Goal: Task Accomplishment & Management: Manage account settings

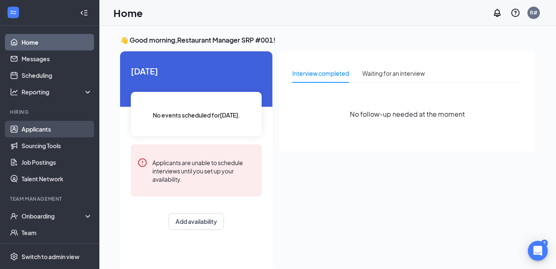
click at [33, 130] on link "Applicants" at bounding box center [57, 129] width 71 height 17
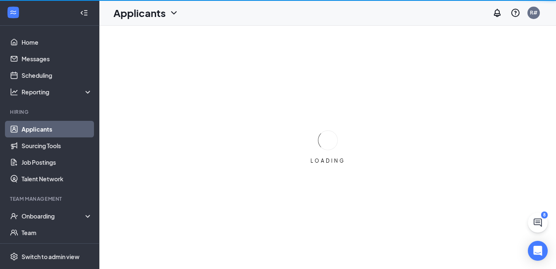
click at [33, 130] on link "Applicants" at bounding box center [57, 129] width 71 height 17
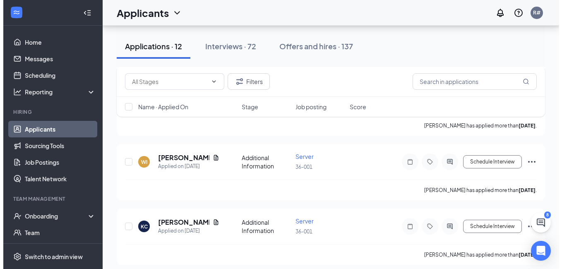
scroll to position [497, 0]
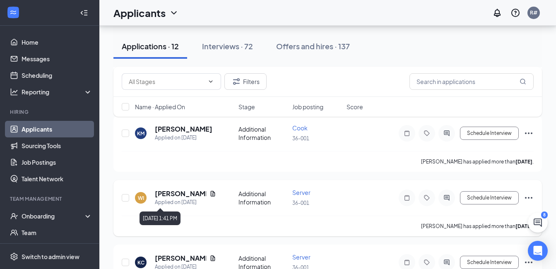
click at [177, 199] on div "Applied on [DATE]" at bounding box center [185, 202] width 61 height 8
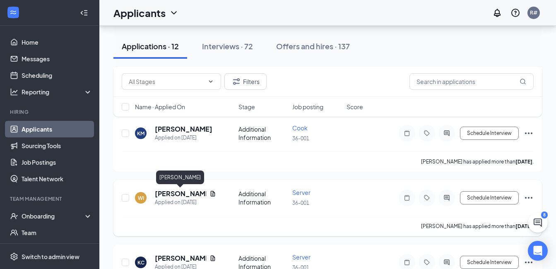
click at [174, 195] on h5 "[PERSON_NAME]" at bounding box center [180, 193] width 51 height 9
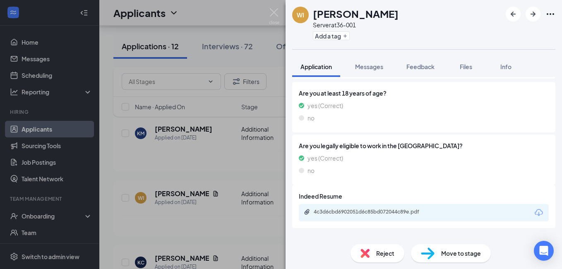
scroll to position [127, 0]
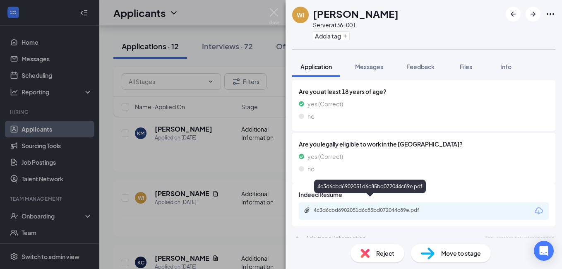
click at [332, 207] on div "4c3d6cbd6902051d6c85bd072044c89e.pdf" at bounding box center [372, 210] width 116 height 7
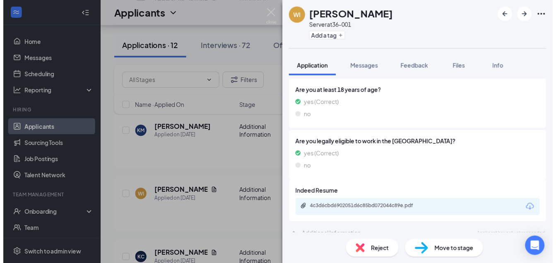
scroll to position [124, 0]
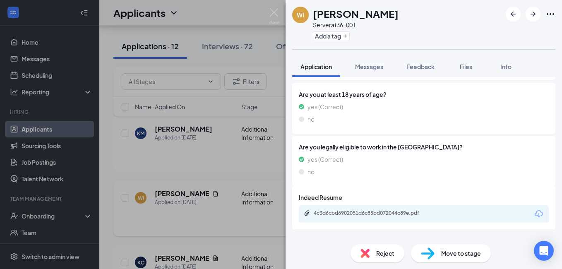
click at [258, 214] on div "WI [PERSON_NAME] Server at 36-001 Add a tag Application Messages Feedback Files…" at bounding box center [281, 134] width 562 height 269
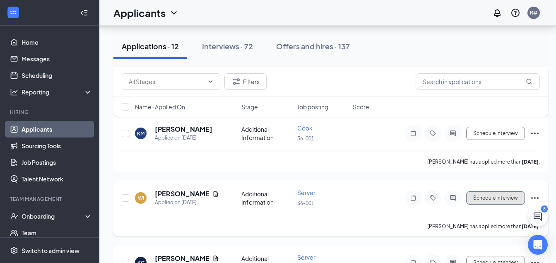
click at [482, 198] on button "Schedule Interview" at bounding box center [495, 197] width 59 height 13
type input "Onsite Interview (next stage)"
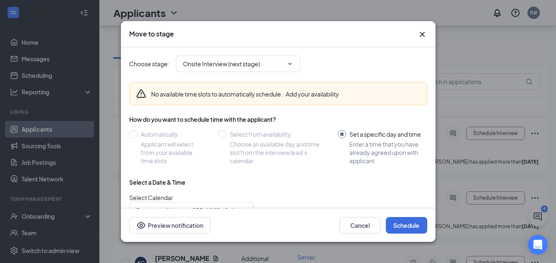
click at [361, 143] on input "Set a specific day and time Enter a time that you have already agreed upon with…" at bounding box center [382, 147] width 89 height 35
click at [398, 226] on button "Schedule" at bounding box center [406, 225] width 41 height 17
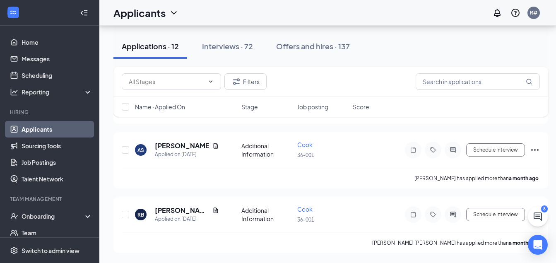
scroll to position [467, 0]
